Goal: Information Seeking & Learning: Understand process/instructions

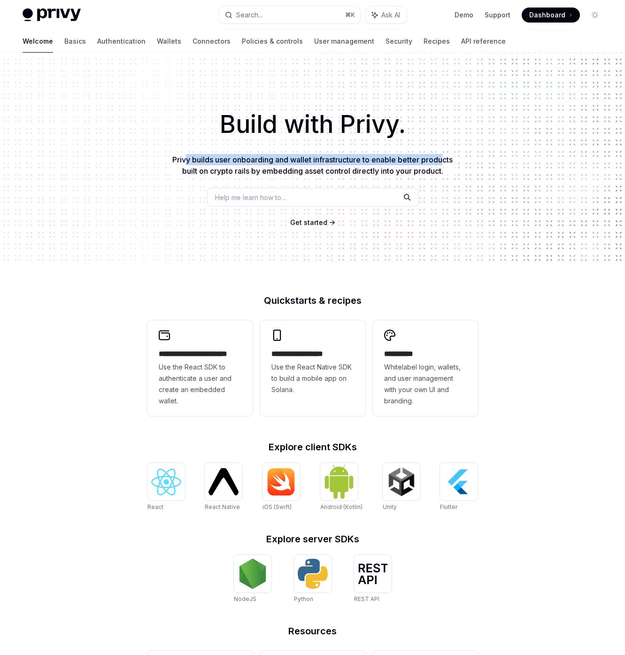
drag, startPoint x: 183, startPoint y: 158, endPoint x: 445, endPoint y: 163, distance: 261.9
click at [445, 163] on span "Privy builds user onboarding and wallet infrastructure to enable better product…" at bounding box center [312, 165] width 280 height 21
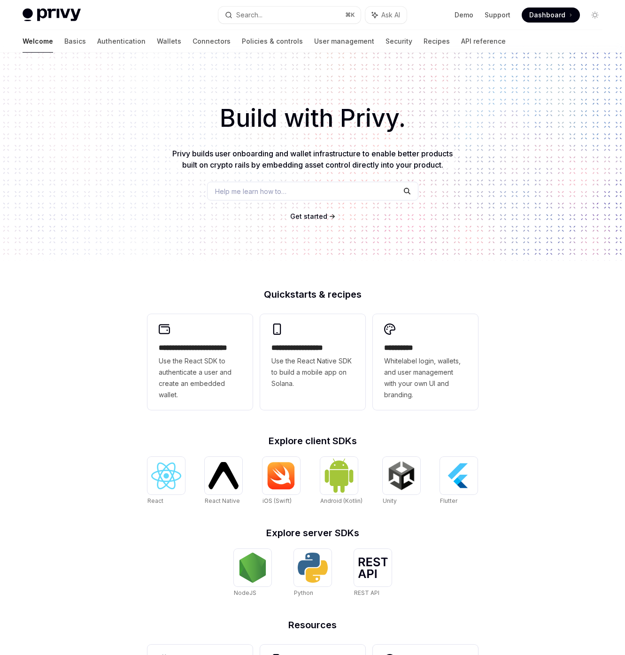
click at [187, 166] on span "Privy builds user onboarding and wallet infrastructure to enable better product…" at bounding box center [312, 159] width 280 height 21
drag, startPoint x: 187, startPoint y: 166, endPoint x: 423, endPoint y: 165, distance: 235.6
click at [423, 165] on span "Privy builds user onboarding and wallet infrastructure to enable better product…" at bounding box center [312, 159] width 280 height 21
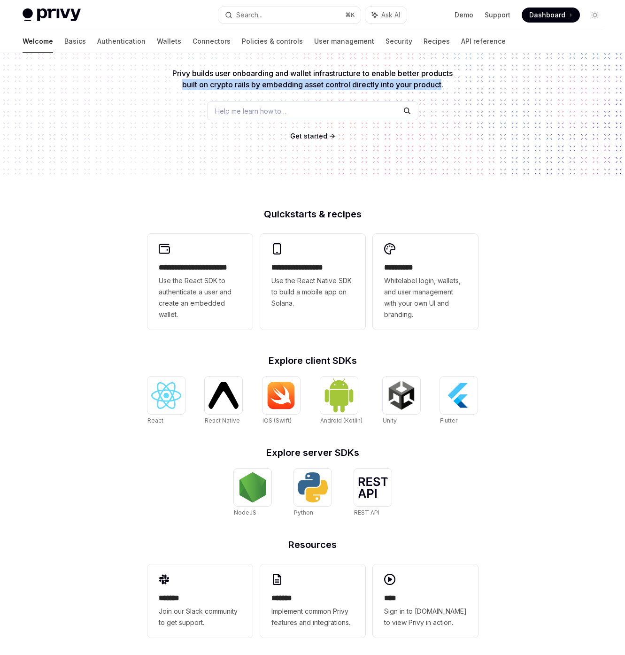
scroll to position [92, 0]
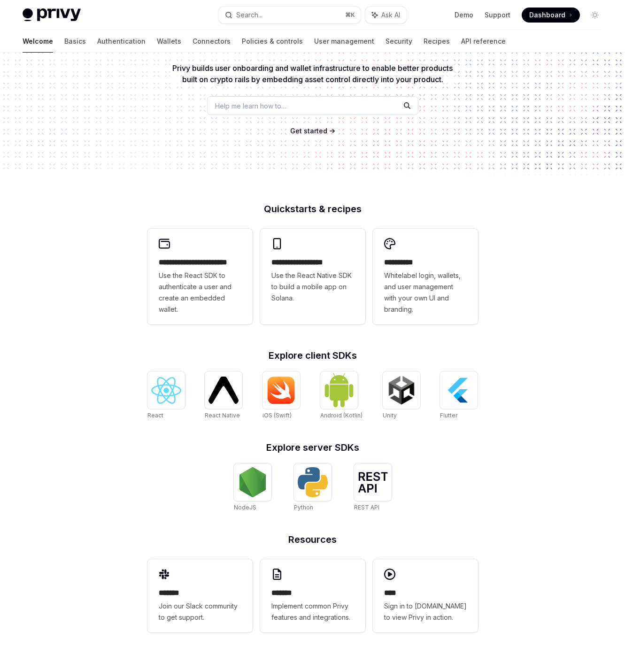
click at [347, 355] on h2 "Explore client SDKs" at bounding box center [312, 355] width 330 height 9
click at [554, 251] on div "**********" at bounding box center [312, 308] width 625 height 694
click at [445, 604] on span "Sign in to [DOMAIN_NAME] to view Privy in action." at bounding box center [425, 611] width 83 height 23
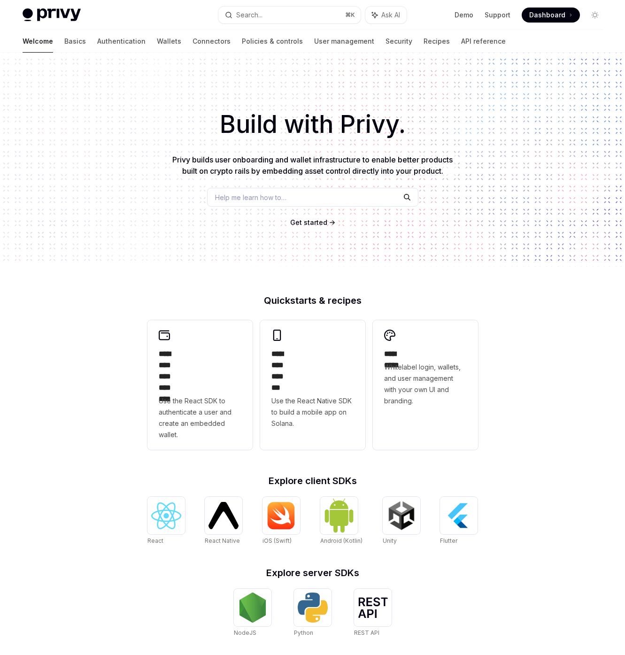
type textarea "*"
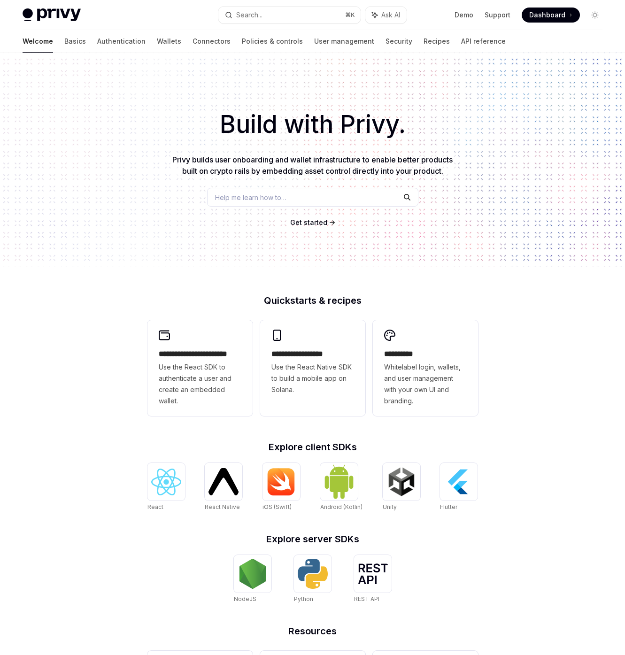
click at [106, 309] on div "**********" at bounding box center [312, 400] width 625 height 694
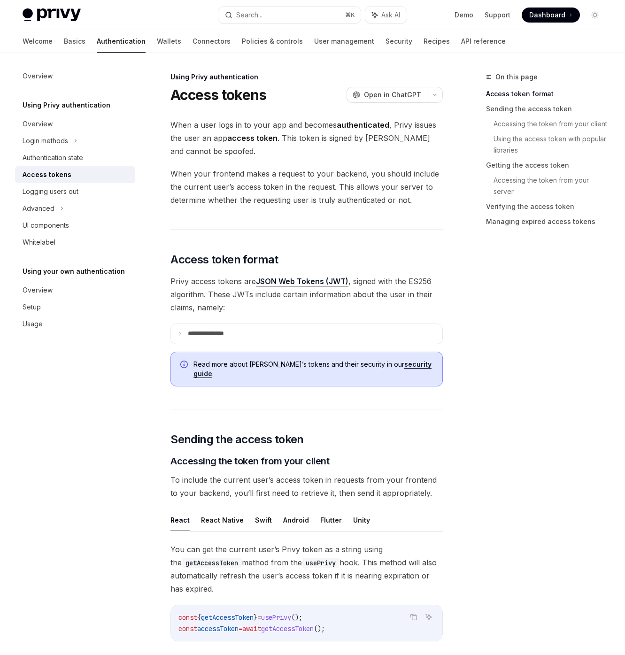
click at [323, 179] on span "When your frontend makes a request to your backend, you should include the curr…" at bounding box center [306, 186] width 272 height 39
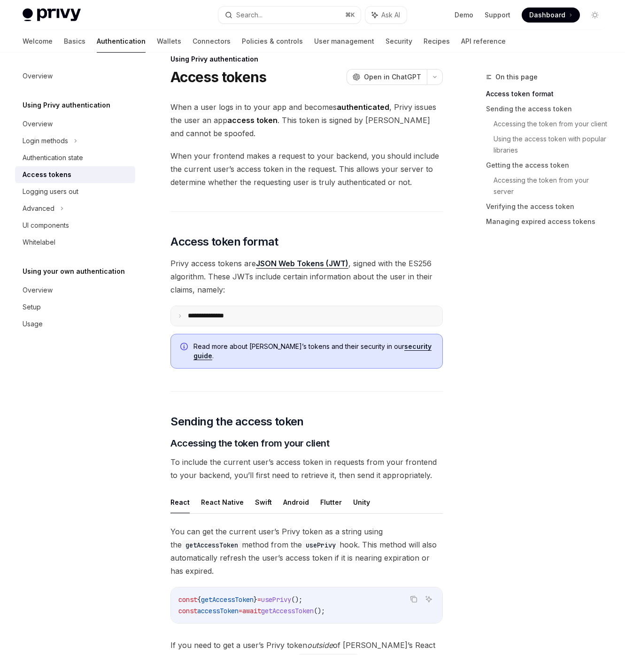
scroll to position [30, 0]
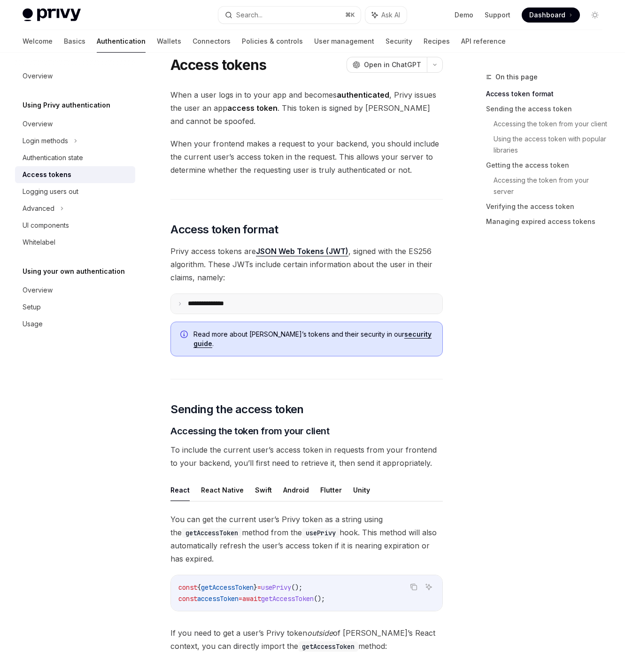
click at [180, 306] on summary "**********" at bounding box center [306, 304] width 271 height 20
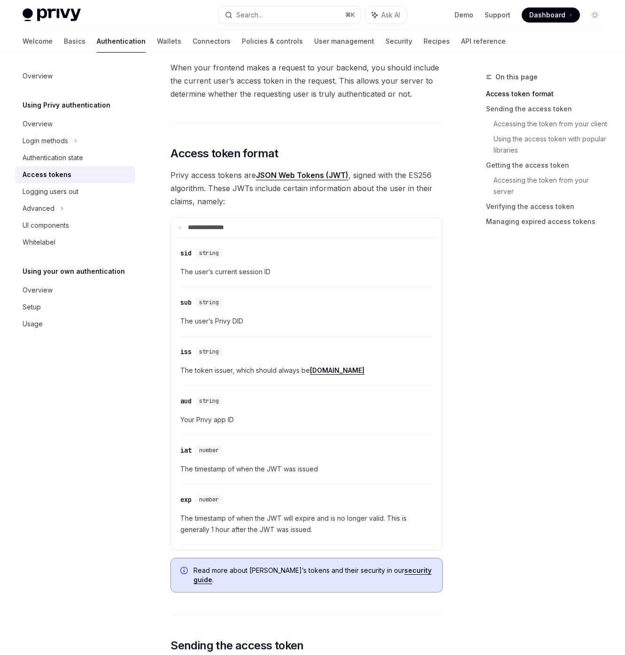
scroll to position [118, 0]
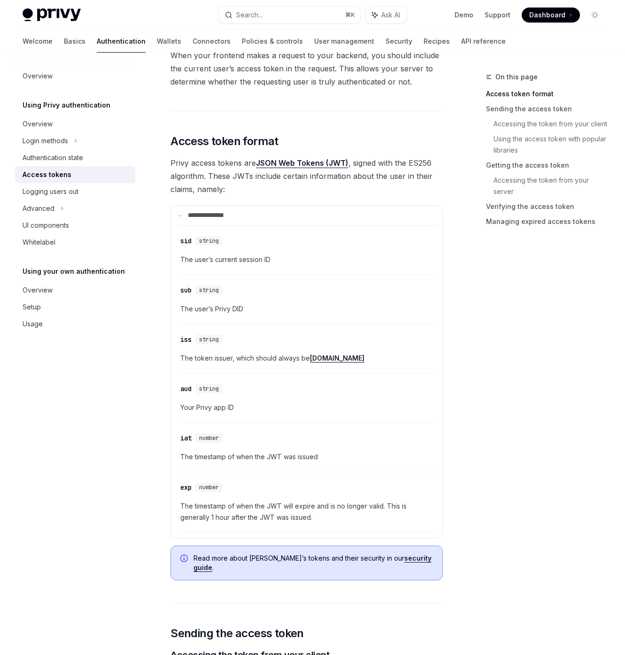
click at [193, 406] on span "Your Privy app ID" at bounding box center [306, 407] width 253 height 11
drag, startPoint x: 193, startPoint y: 406, endPoint x: 237, endPoint y: 408, distance: 44.1
click at [237, 408] on span "Your Privy app ID" at bounding box center [306, 407] width 253 height 11
click at [239, 407] on span "Your Privy app ID" at bounding box center [306, 407] width 253 height 11
click at [253, 353] on span "The token issuer, which should always be privy.io" at bounding box center [306, 357] width 253 height 11
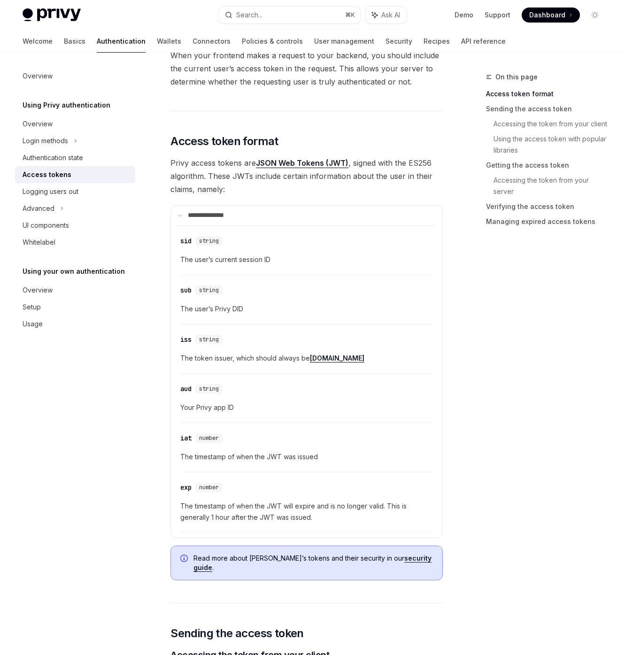
click at [263, 355] on span "The token issuer, which should always be privy.io" at bounding box center [306, 357] width 253 height 11
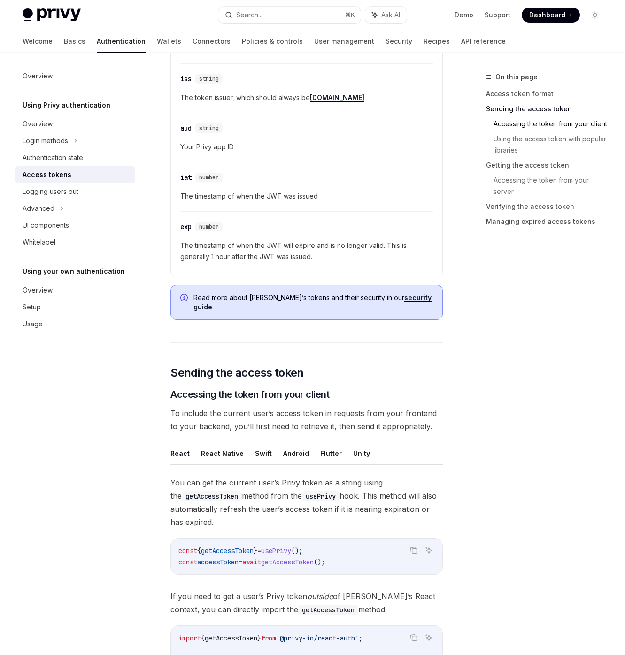
scroll to position [205, 0]
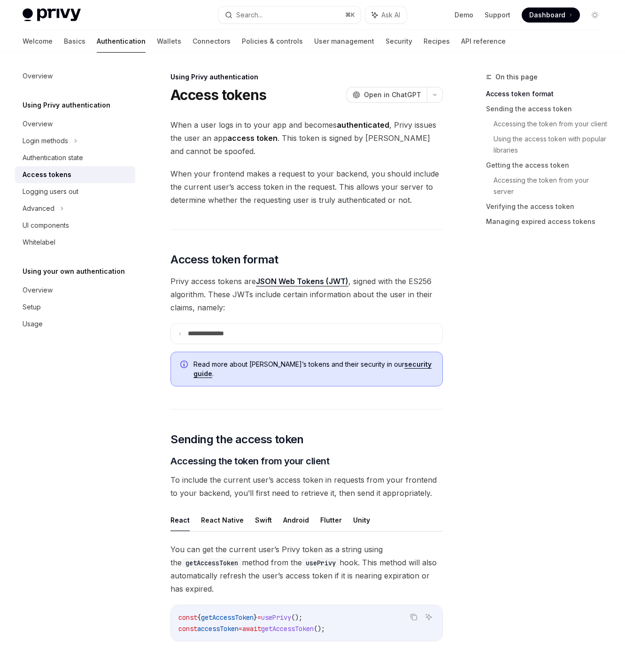
scroll to position [205, 0]
